Goal: Task Accomplishment & Management: Use online tool/utility

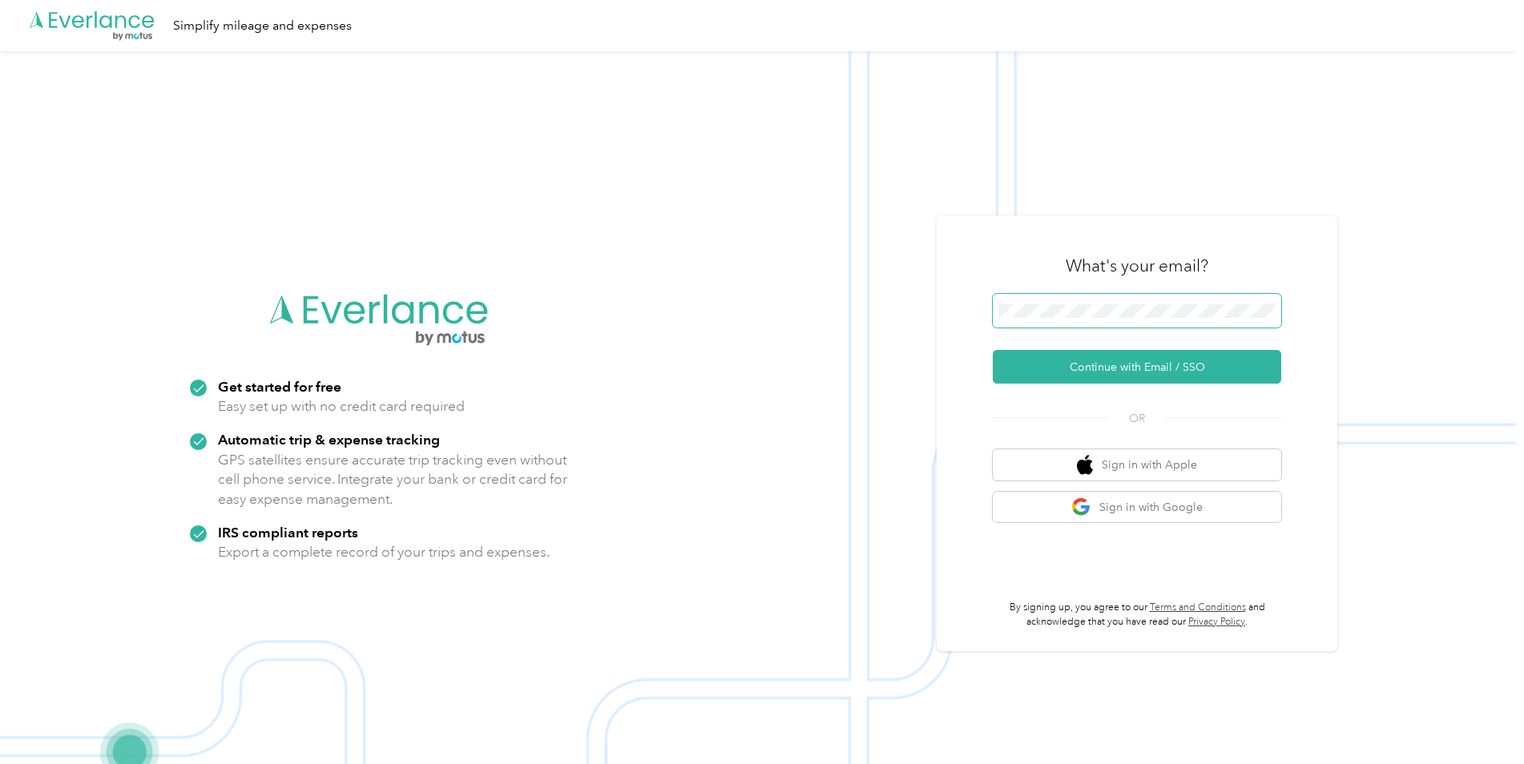
click at [1143, 301] on span at bounding box center [1137, 311] width 288 height 34
click at [1041, 366] on button "Continue with Email / SSO" at bounding box center [1137, 367] width 288 height 34
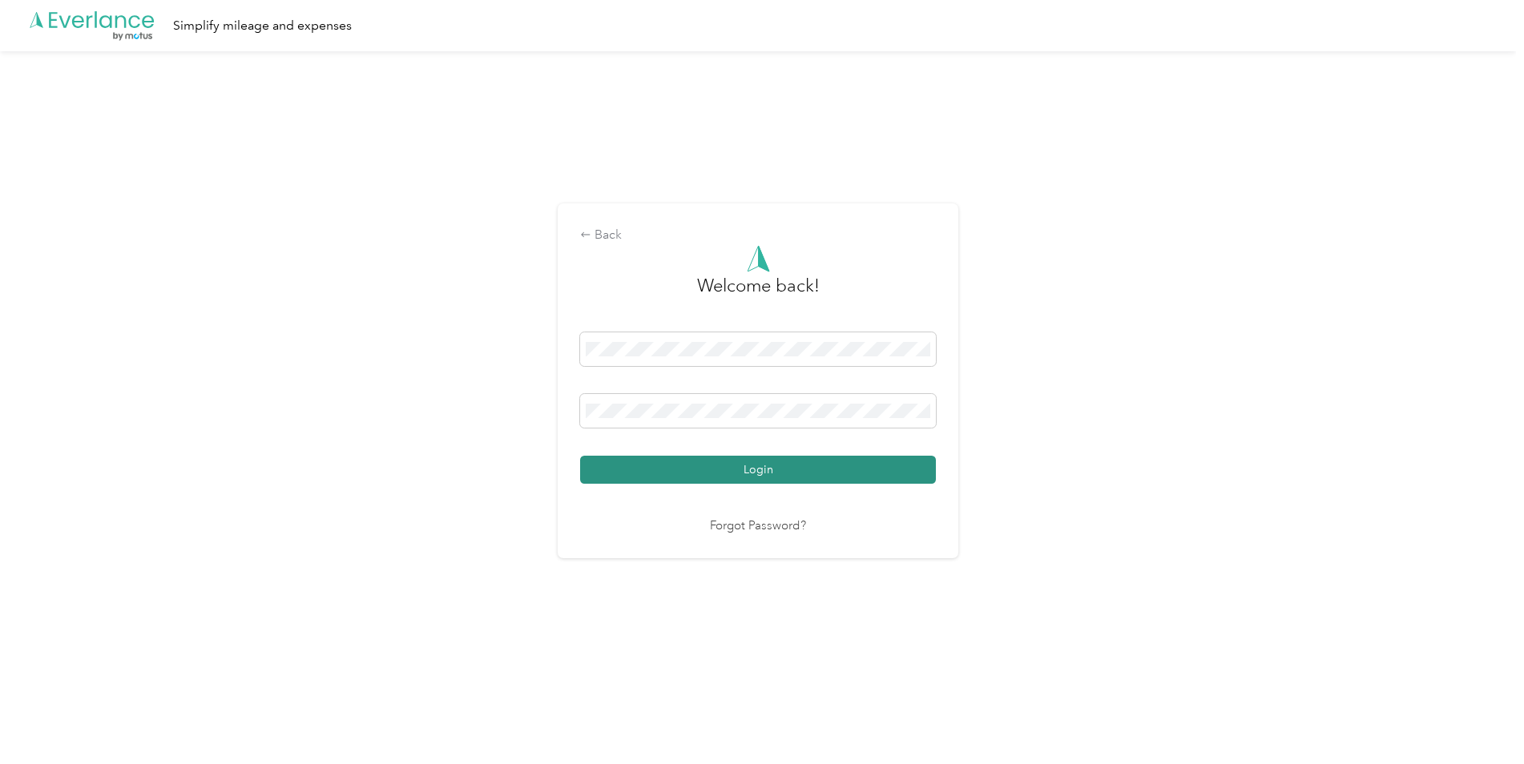
click at [689, 475] on button "Login" at bounding box center [758, 470] width 356 height 28
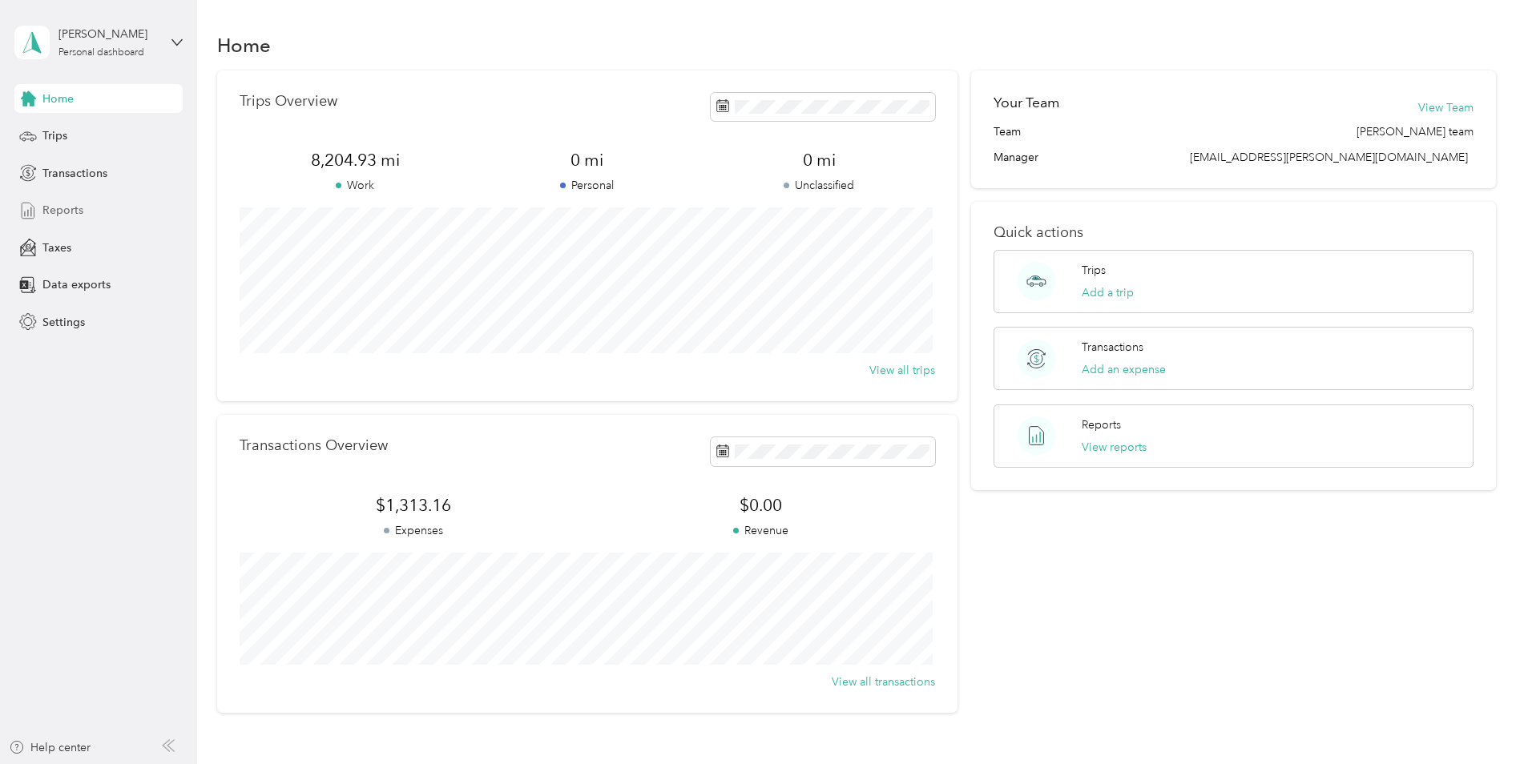
click at [85, 204] on div "Reports" at bounding box center [98, 210] width 168 height 29
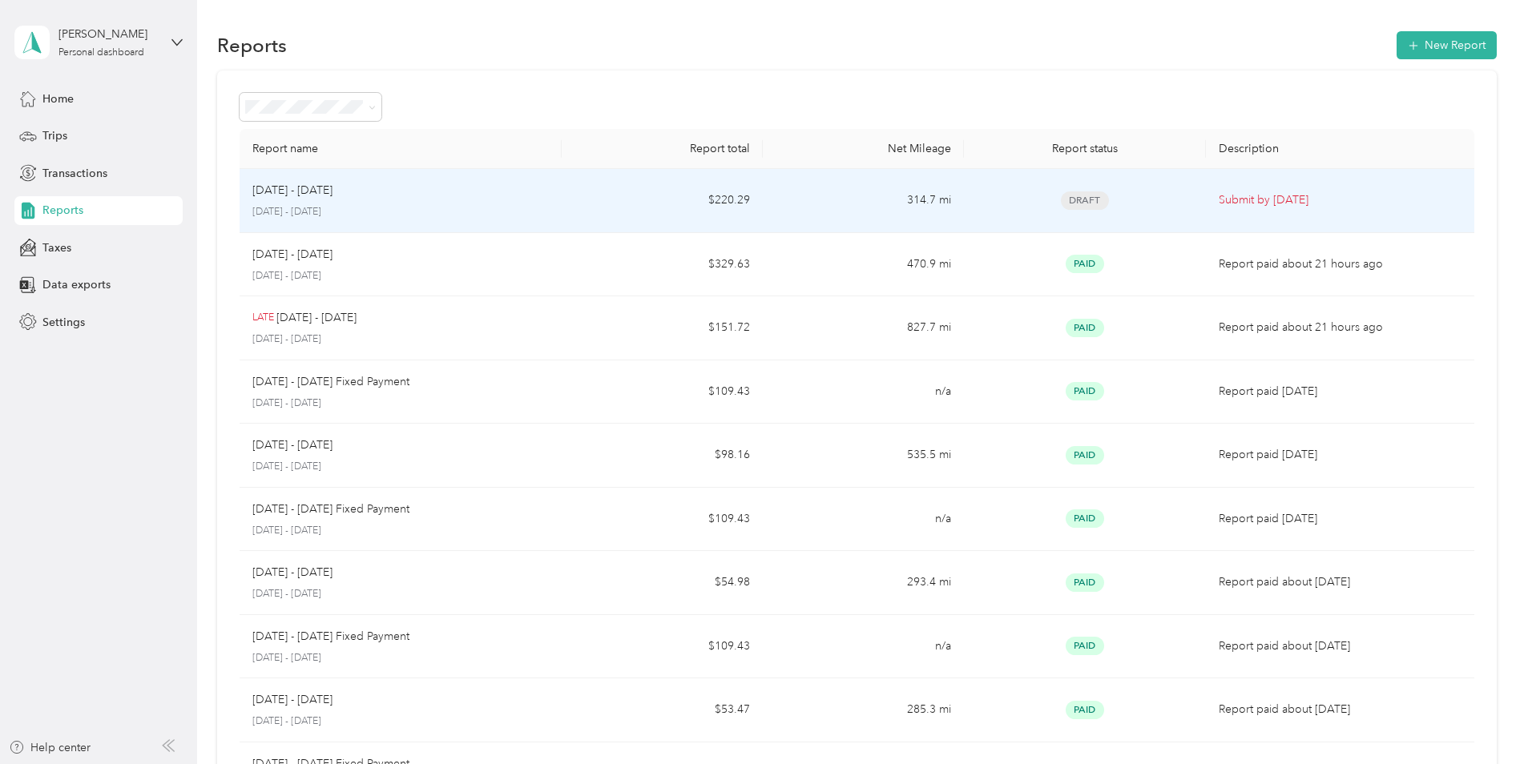
click at [484, 197] on div "[DATE] - [DATE]" at bounding box center [400, 191] width 296 height 18
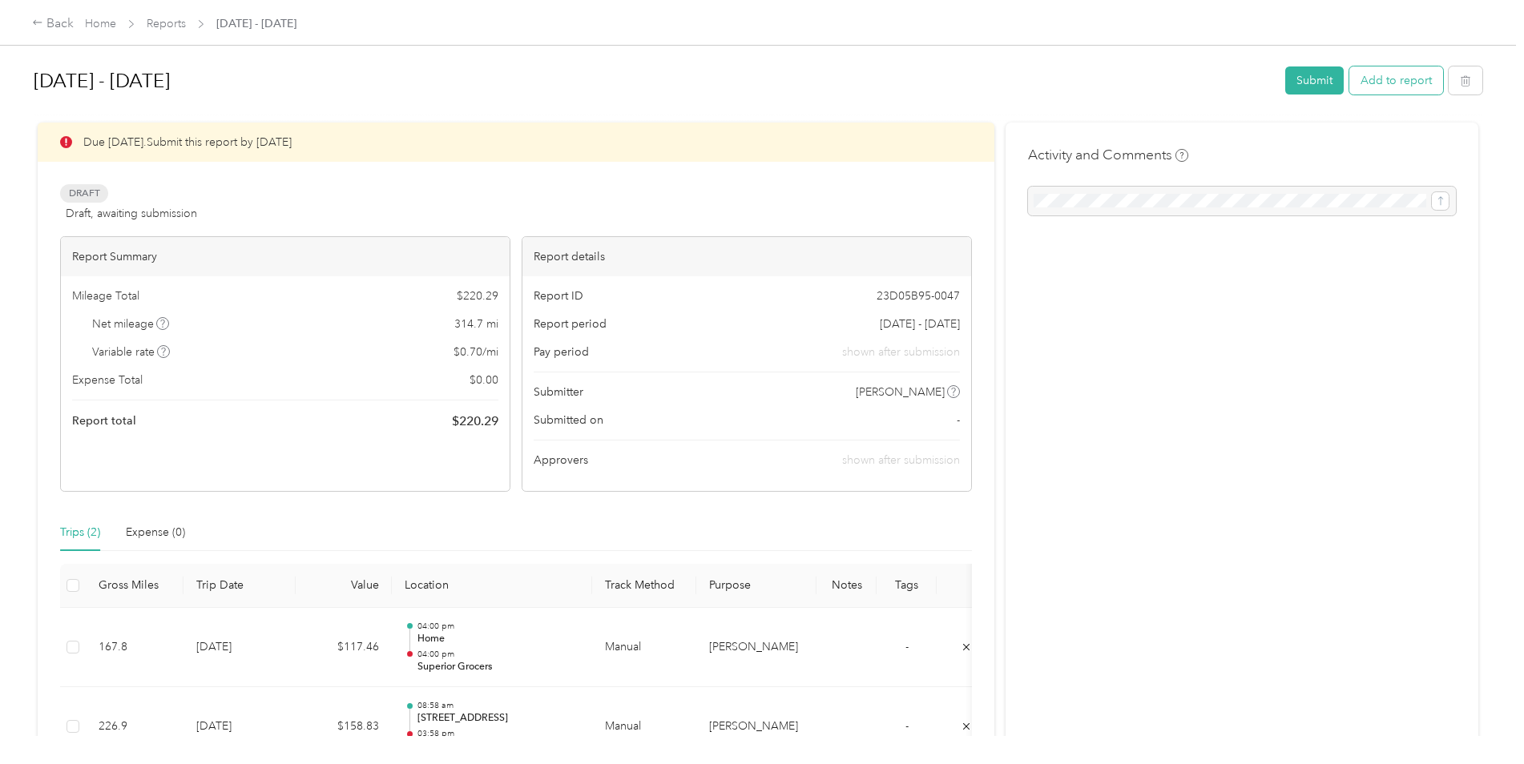
click at [1392, 88] on button "Add to report" at bounding box center [1396, 80] width 94 height 28
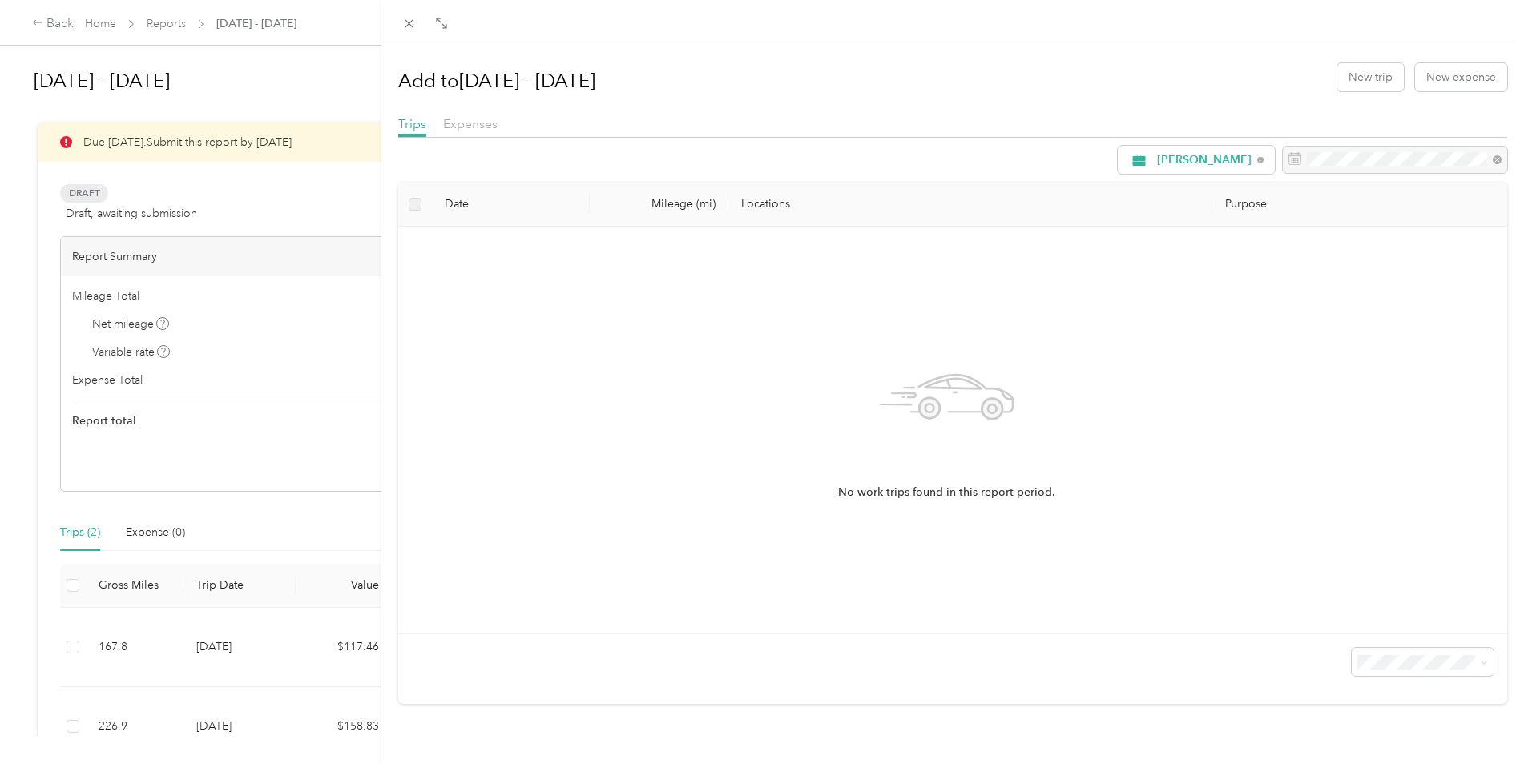
click at [229, 96] on div "Add to [DATE] - [DATE] New trip New expense Trips Expenses [PERSON_NAME] Date M…" at bounding box center [762, 382] width 1524 height 764
